Goal: Information Seeking & Learning: Learn about a topic

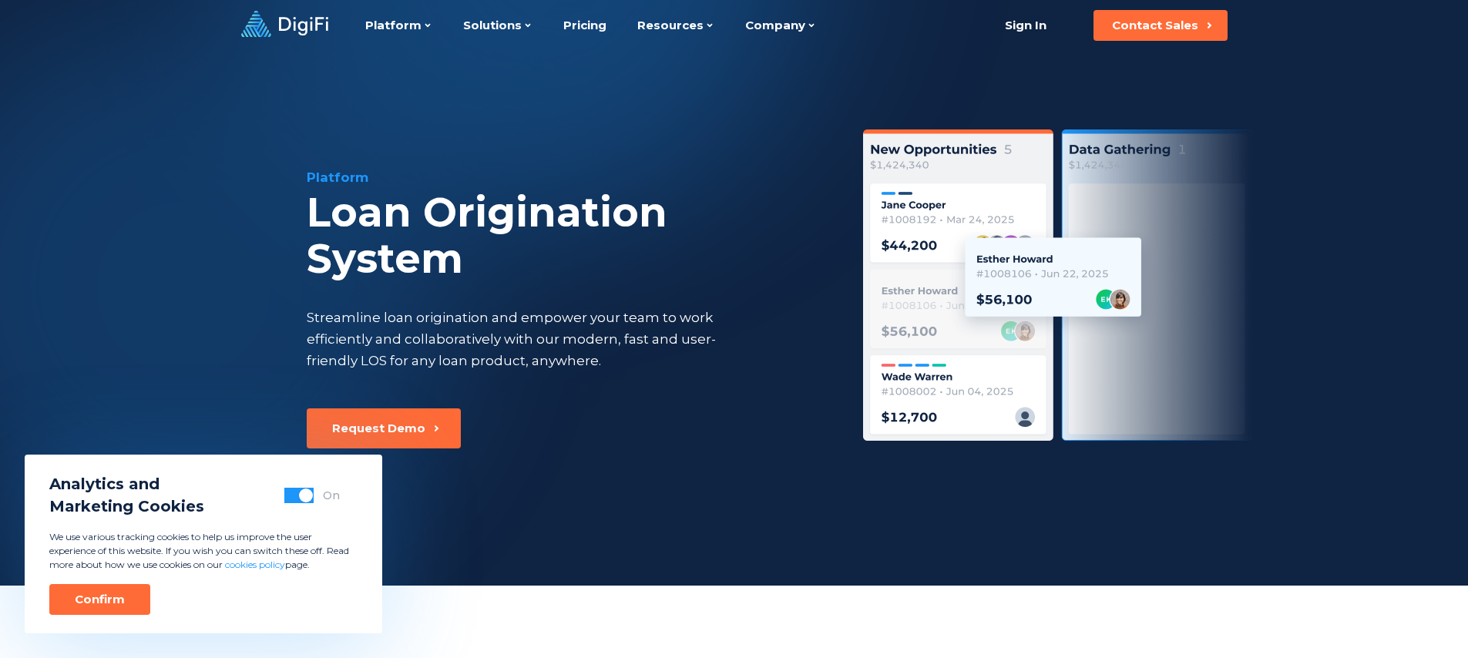
click at [383, 116] on div "Platform Loan Origination System Streamline loan origination and empower your t…" at bounding box center [734, 318] width 1052 height 535
click at [300, 27] on icon at bounding box center [284, 24] width 87 height 26
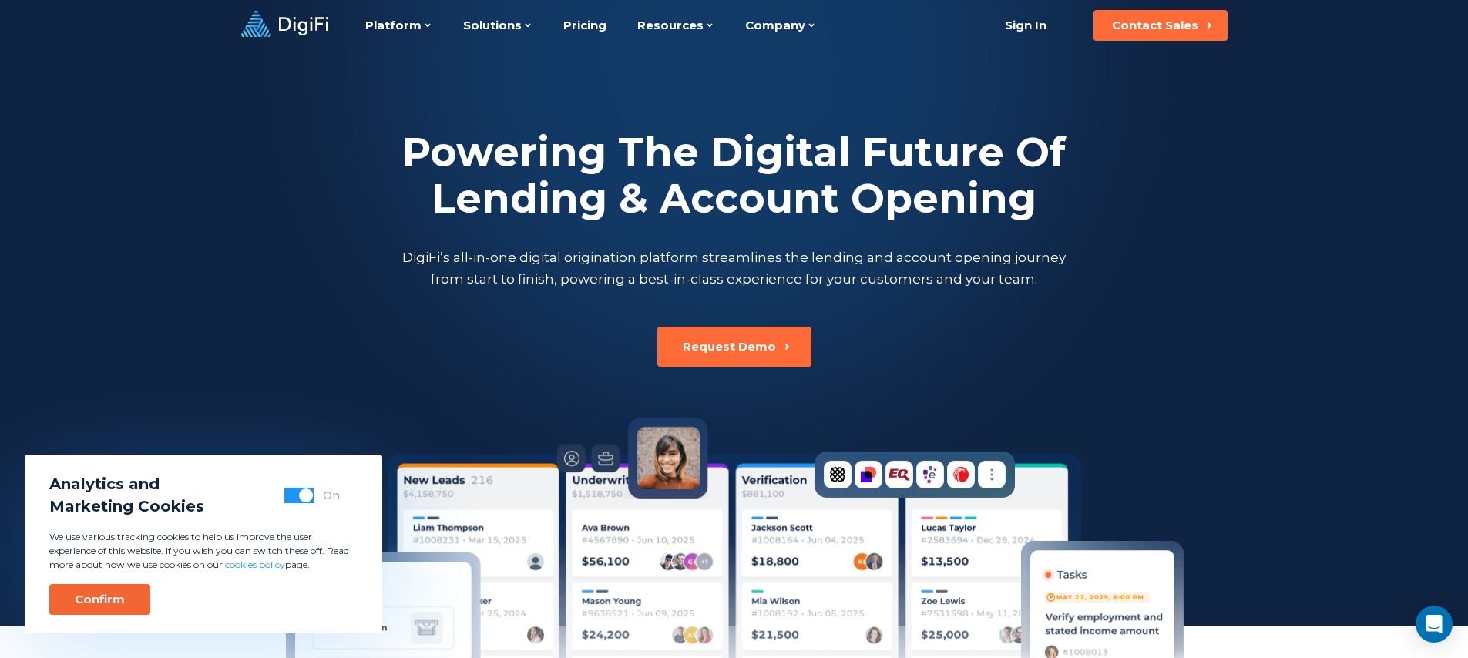
click at [145, 603] on button "Confirm" at bounding box center [99, 599] width 101 height 31
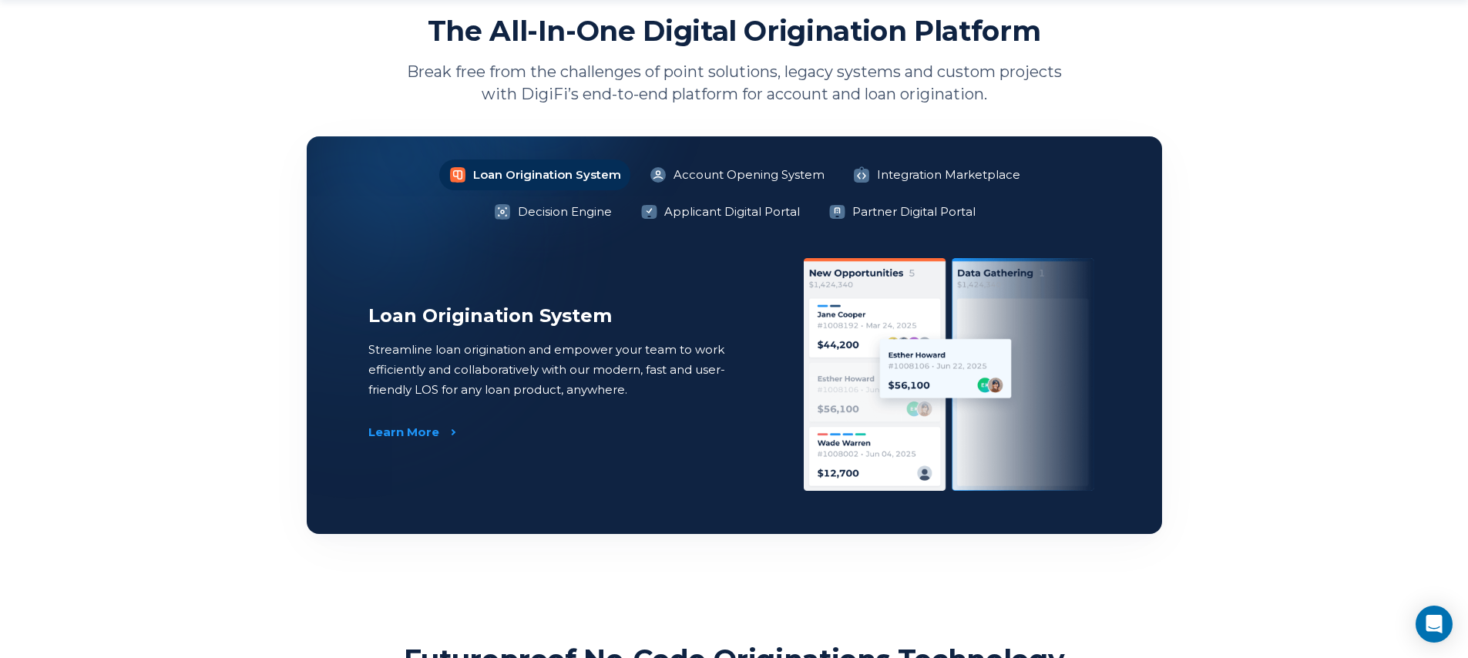
scroll to position [1199, 0]
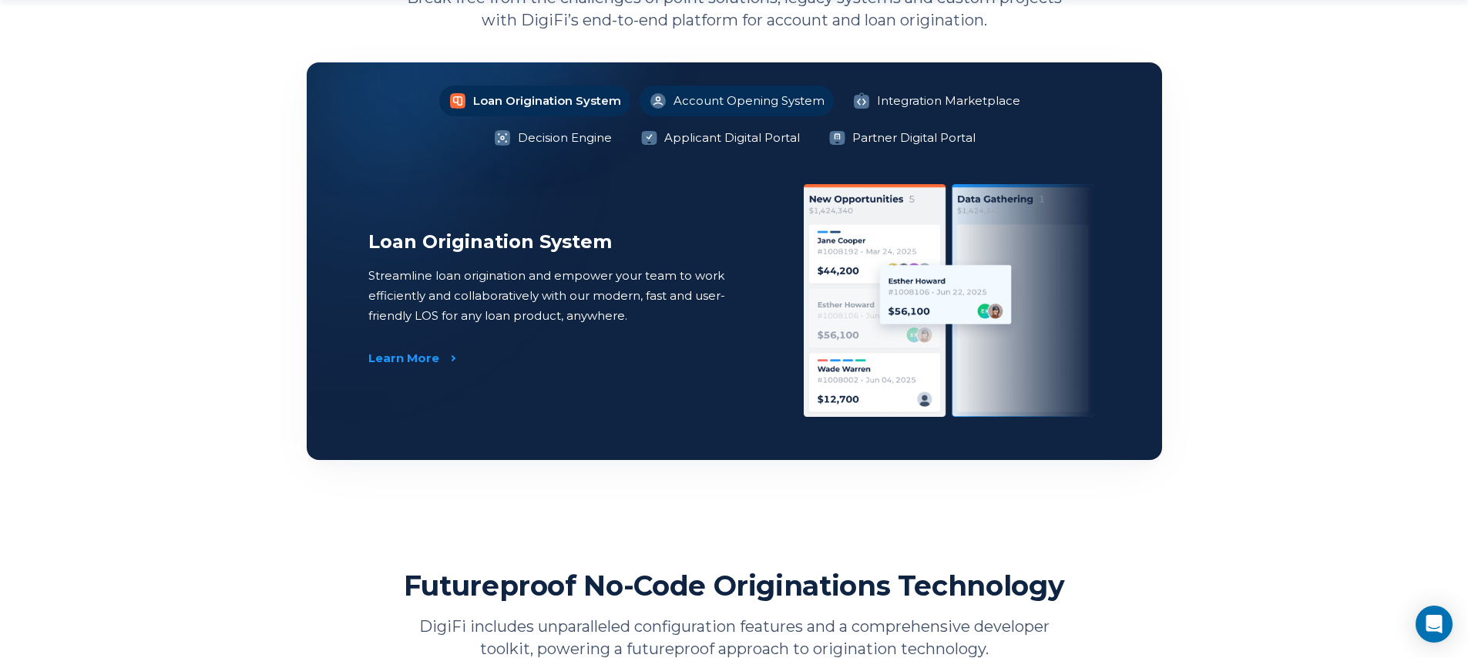
click at [639, 91] on li "Account Opening System" at bounding box center [736, 101] width 194 height 31
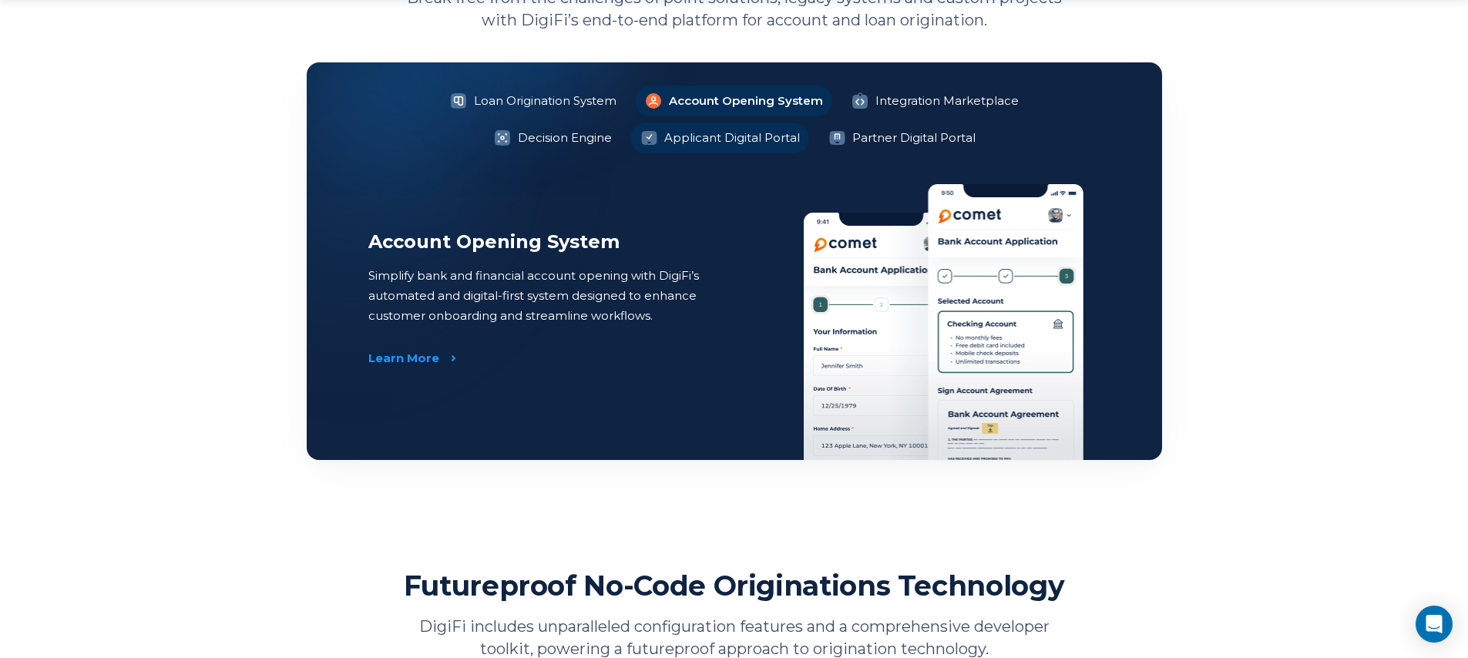
click at [630, 136] on li "Applicant Digital Portal" at bounding box center [719, 137] width 179 height 31
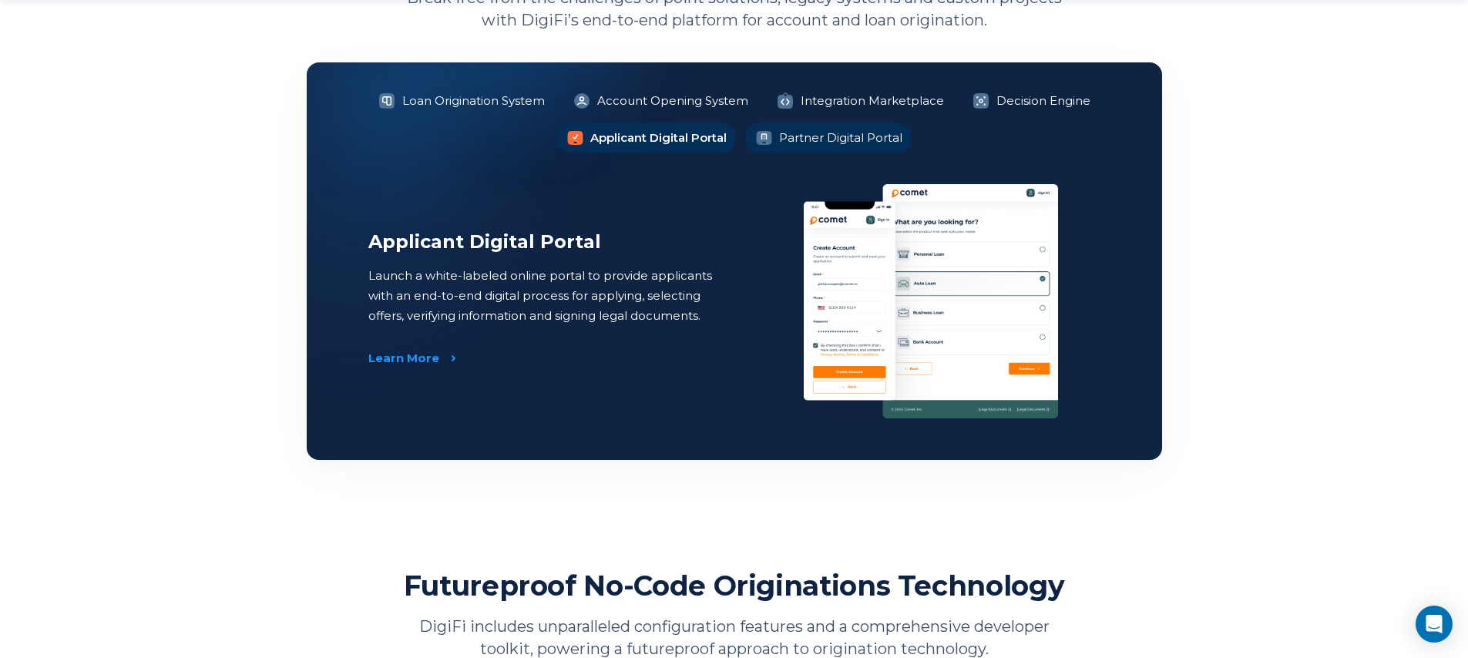
click at [858, 149] on li "Partner Digital Portal" at bounding box center [828, 137] width 166 height 31
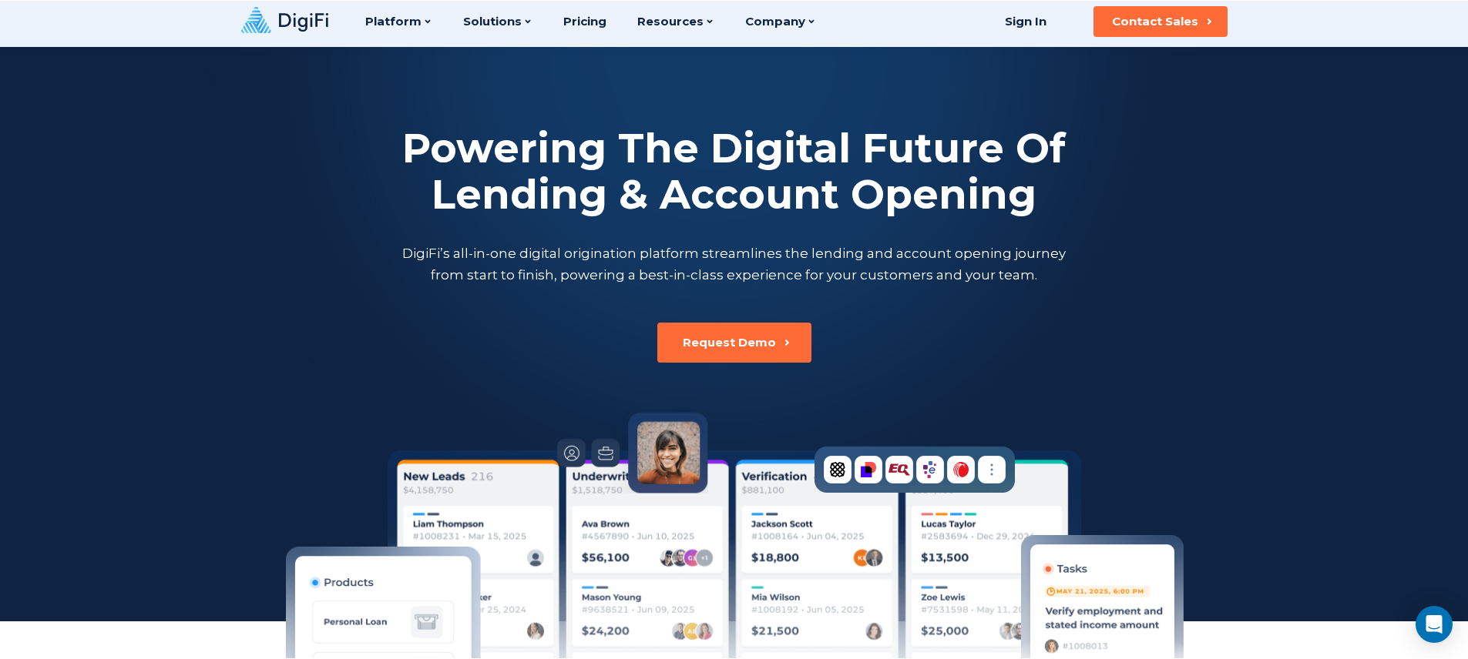
scroll to position [0, 0]
